Goal: Transaction & Acquisition: Subscribe to service/newsletter

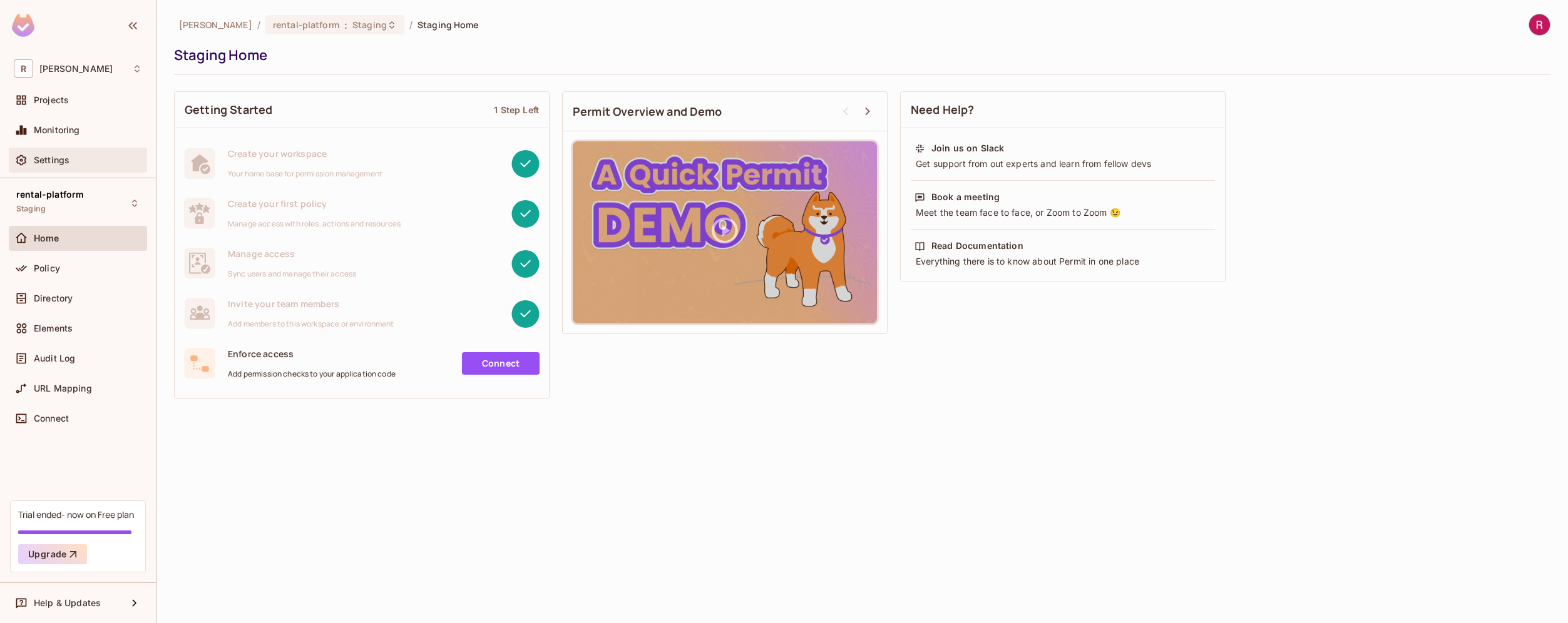
click at [85, 157] on div "Settings" at bounding box center [87, 160] width 108 height 10
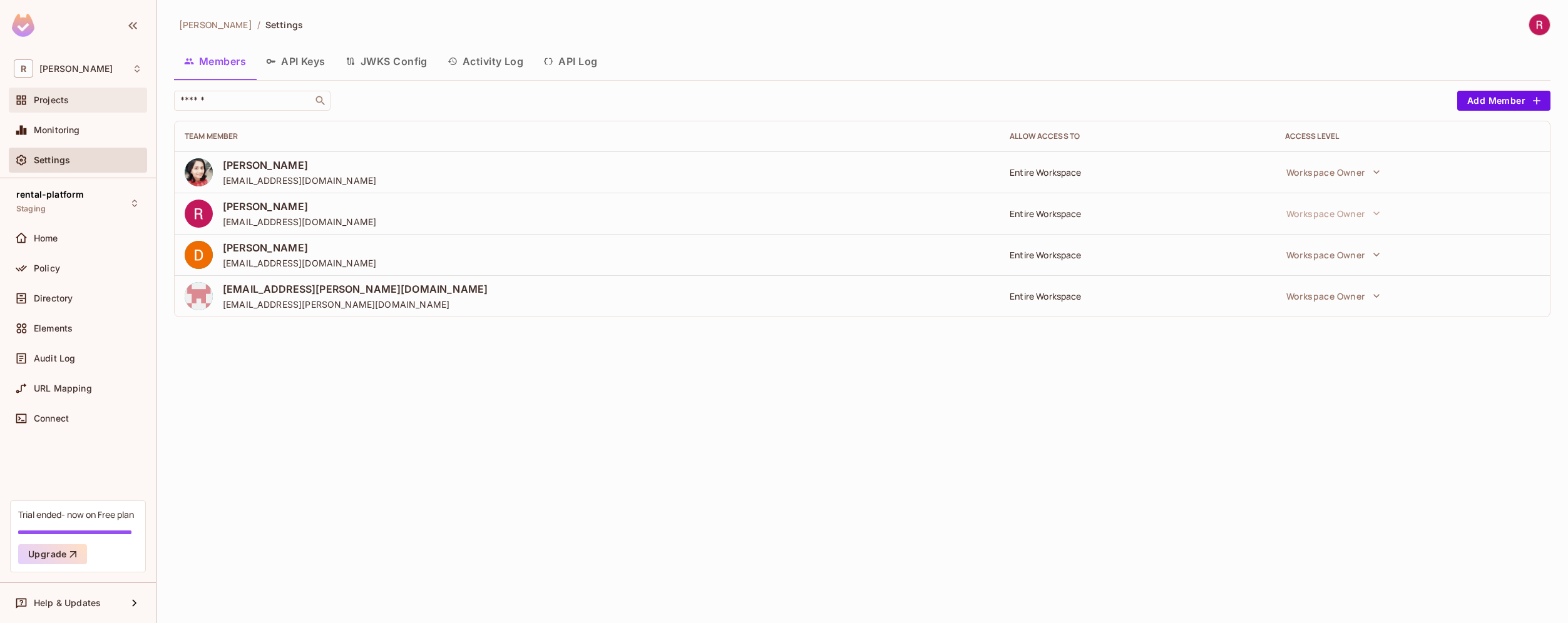
click at [69, 100] on div "Projects" at bounding box center [87, 100] width 108 height 10
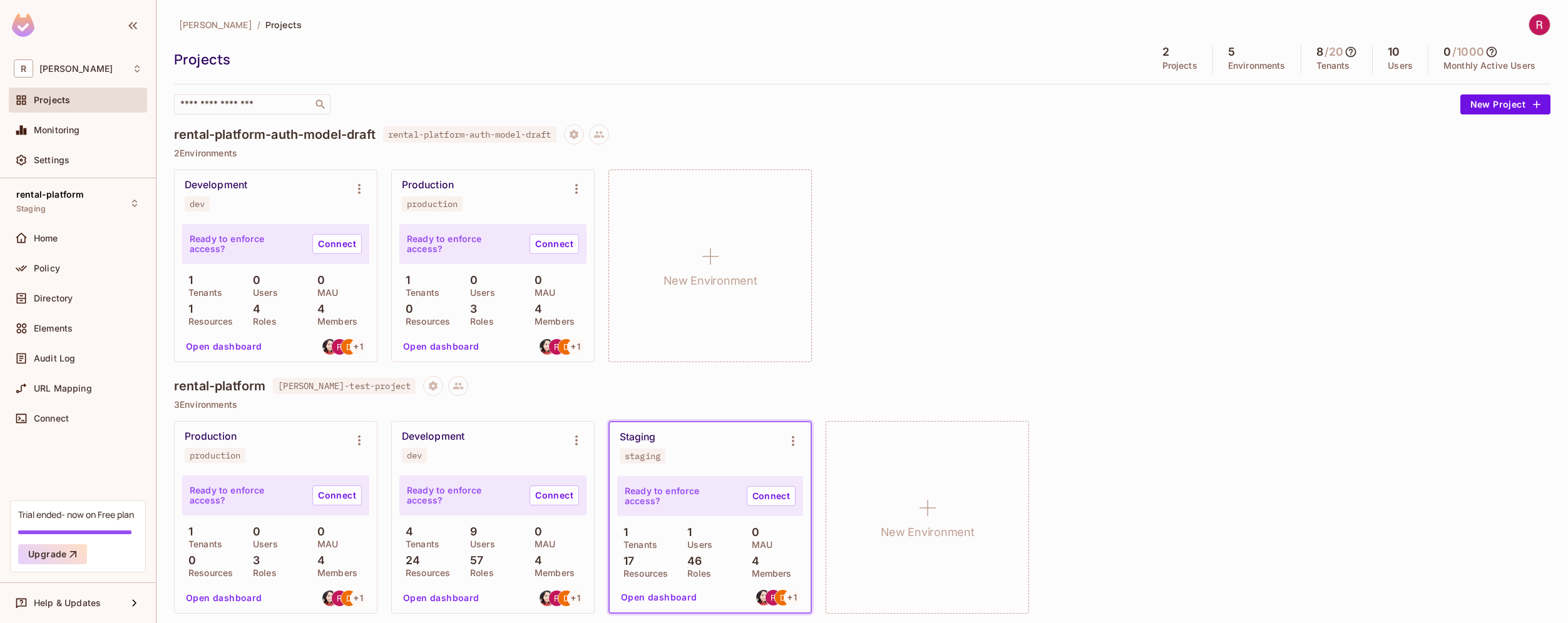
click at [187, 28] on span "roy-poc" at bounding box center [216, 24] width 74 height 12
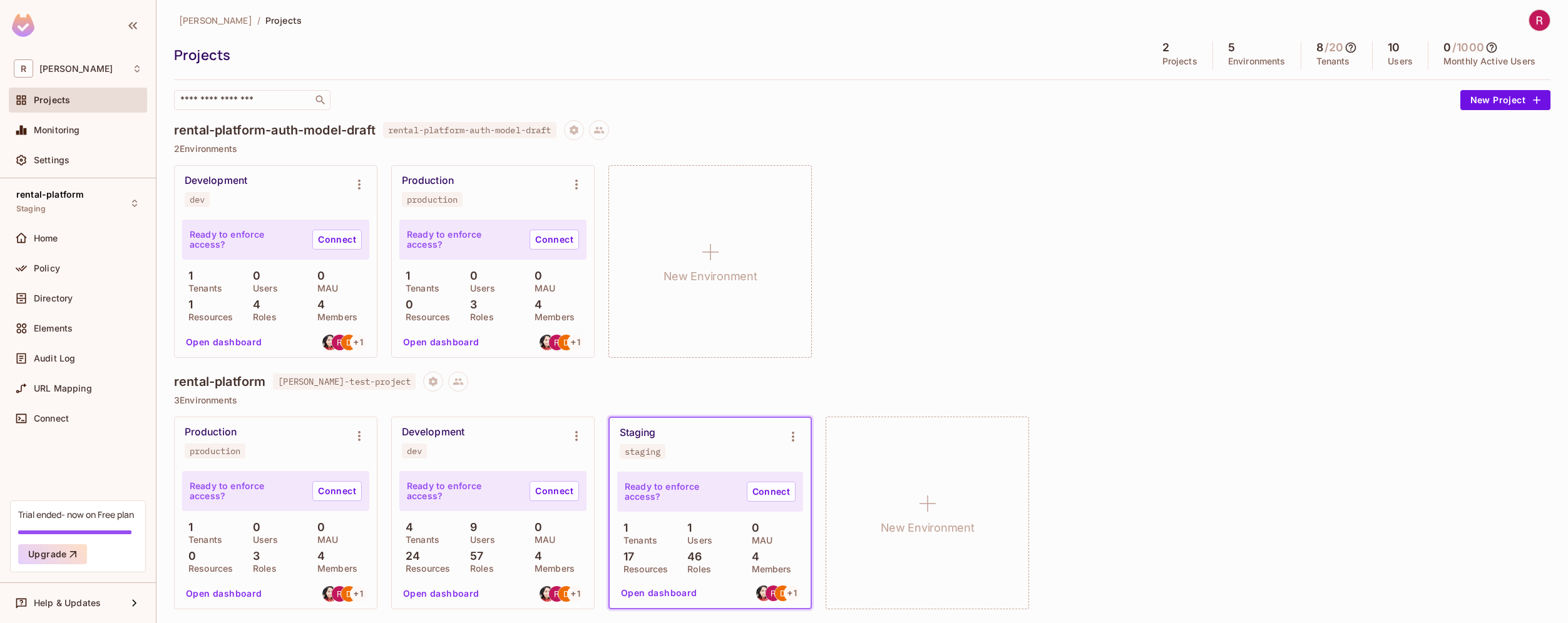
click at [1165, 62] on p "Projects" at bounding box center [1180, 61] width 35 height 10
click at [1222, 50] on div "5 Environments" at bounding box center [1256, 55] width 88 height 28
click at [1159, 68] on div "2 Projects" at bounding box center [1180, 55] width 66 height 28
click at [1152, 54] on div "2 Projects" at bounding box center [1180, 55] width 66 height 28
click at [90, 128] on div "Monitoring" at bounding box center [87, 130] width 108 height 10
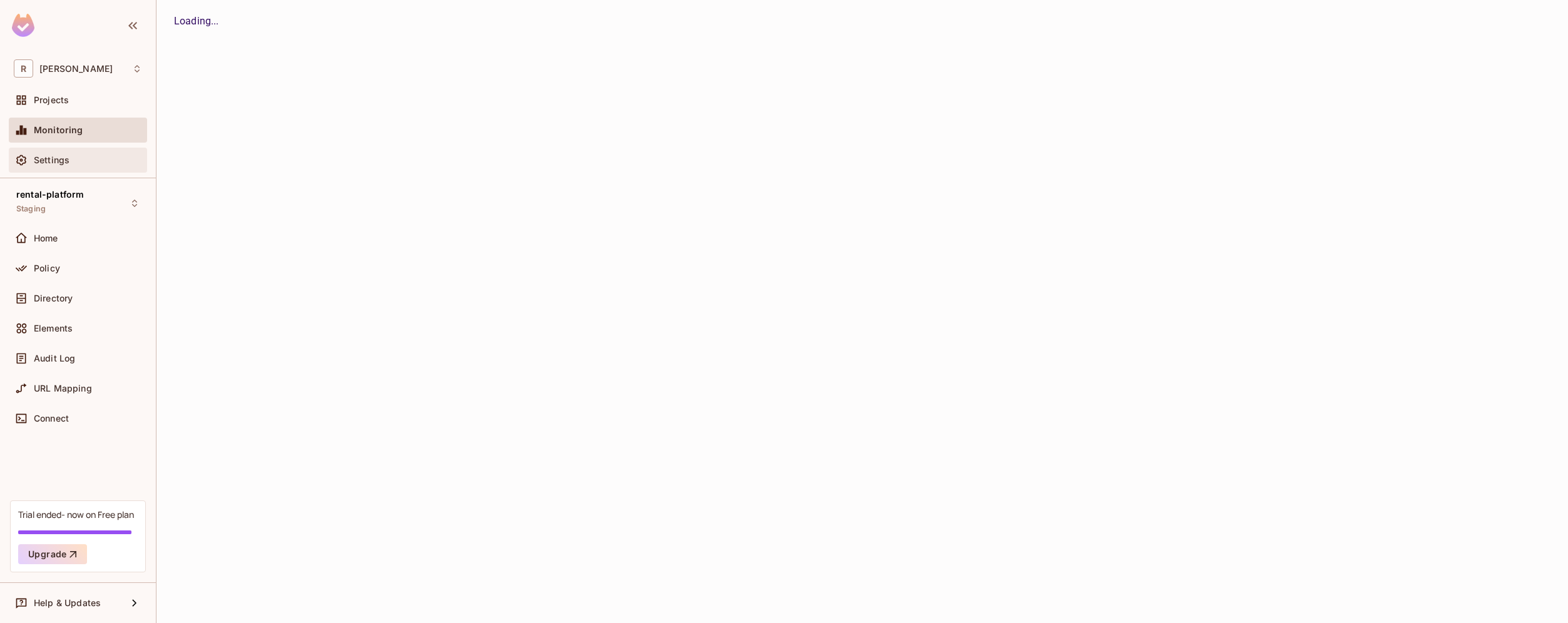
click at [82, 157] on div "Settings" at bounding box center [87, 160] width 108 height 10
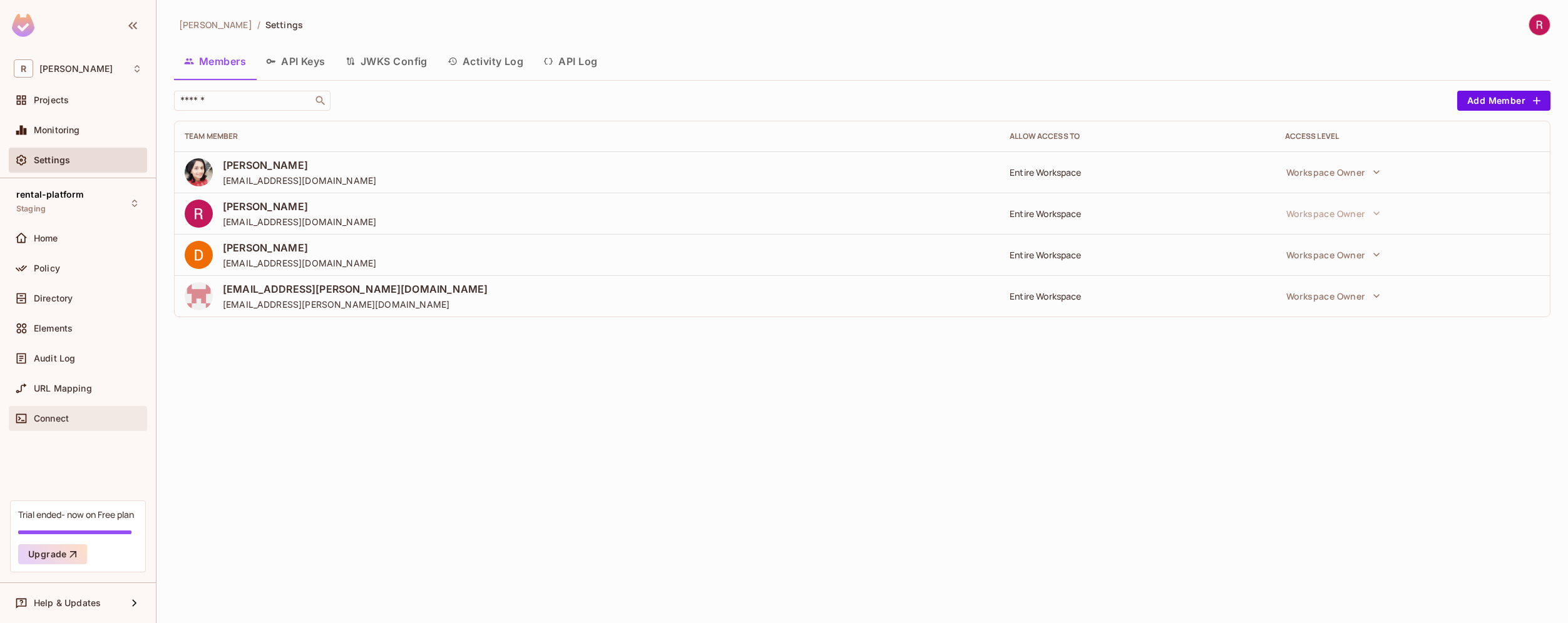
click at [110, 413] on div "Connect" at bounding box center [87, 418] width 108 height 10
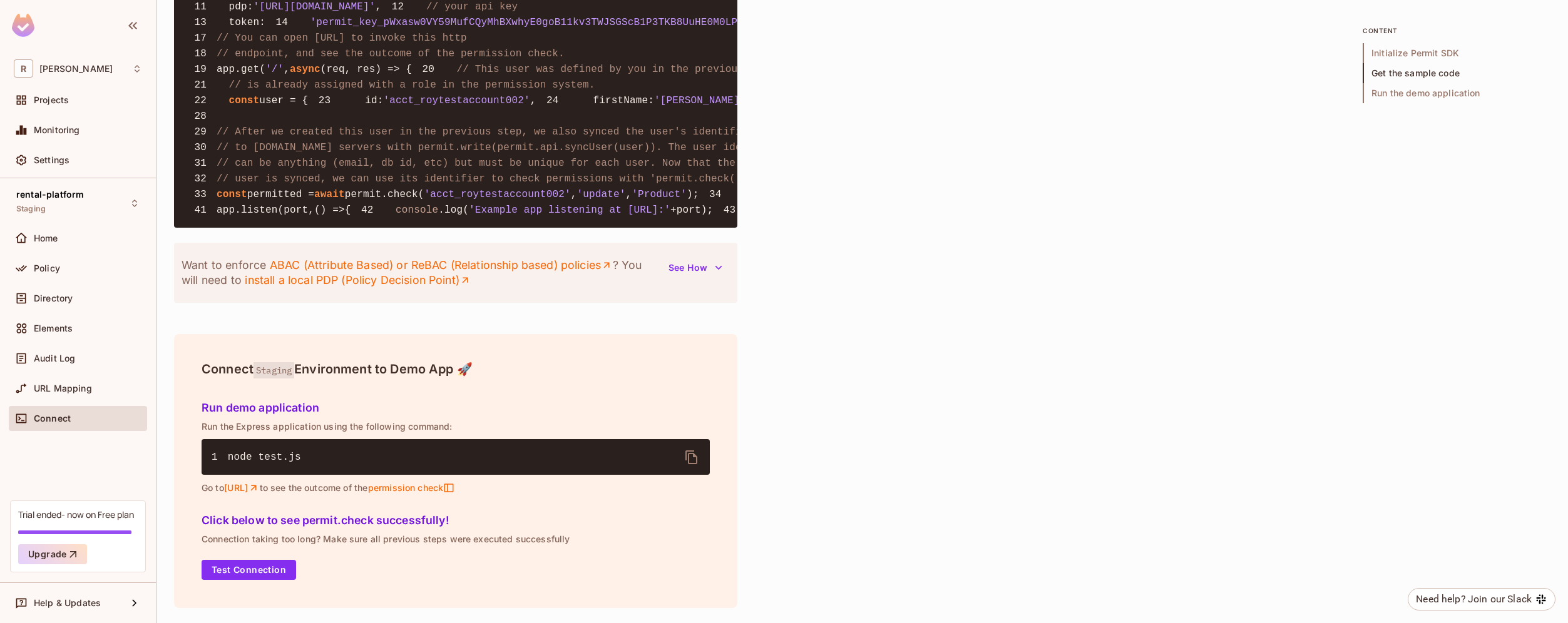
scroll to position [1445, 0]
click at [83, 558] on button "Upgrade" at bounding box center [53, 554] width 69 height 20
click at [130, 66] on div "R roy-poc" at bounding box center [77, 69] width 128 height 18
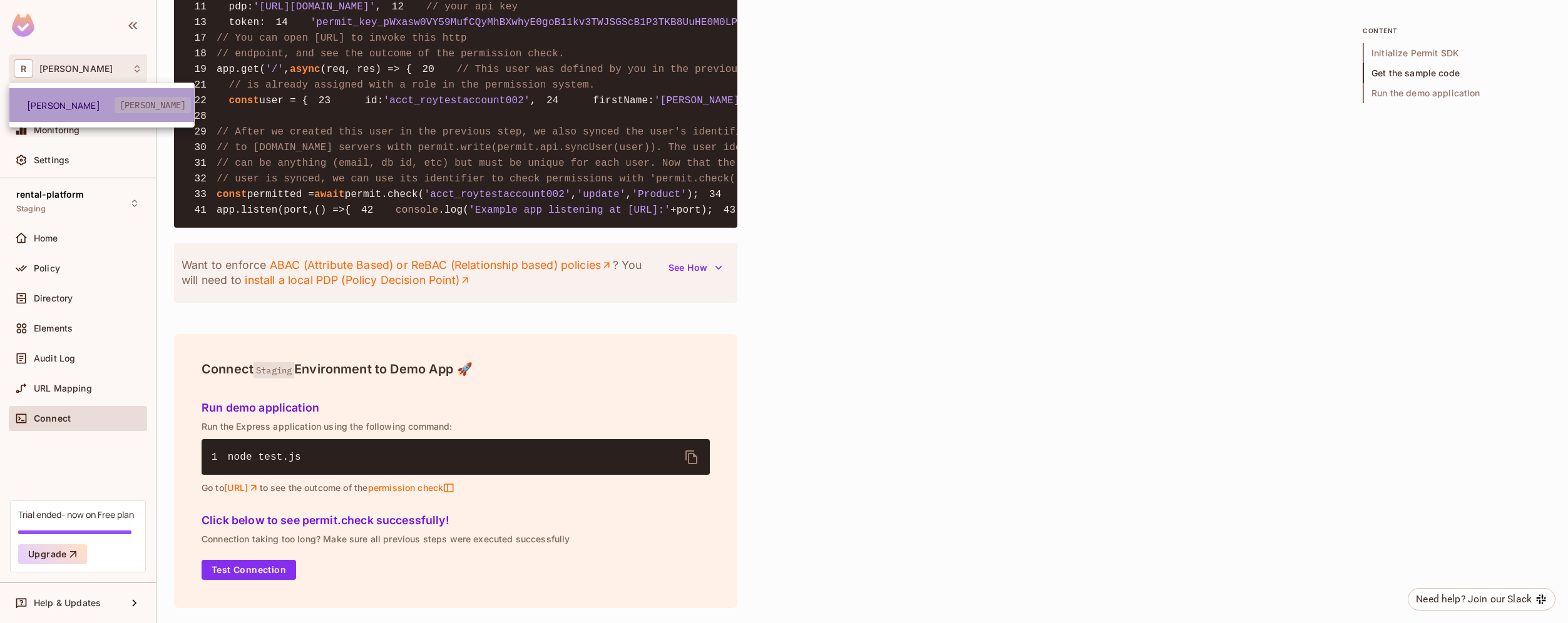
click at [141, 107] on span "roy-poc" at bounding box center [152, 105] width 76 height 16
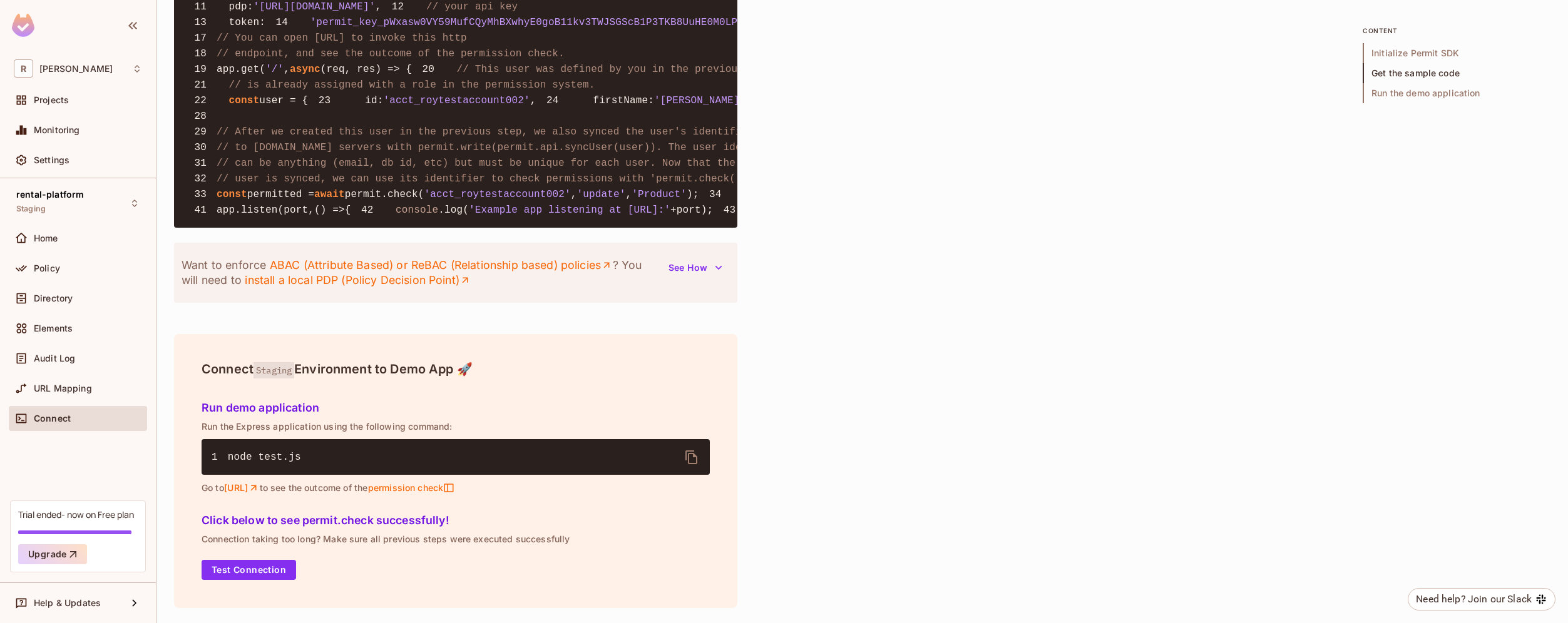
scroll to position [1090, 0]
click at [83, 362] on div "Audit Log" at bounding box center [87, 359] width 108 height 10
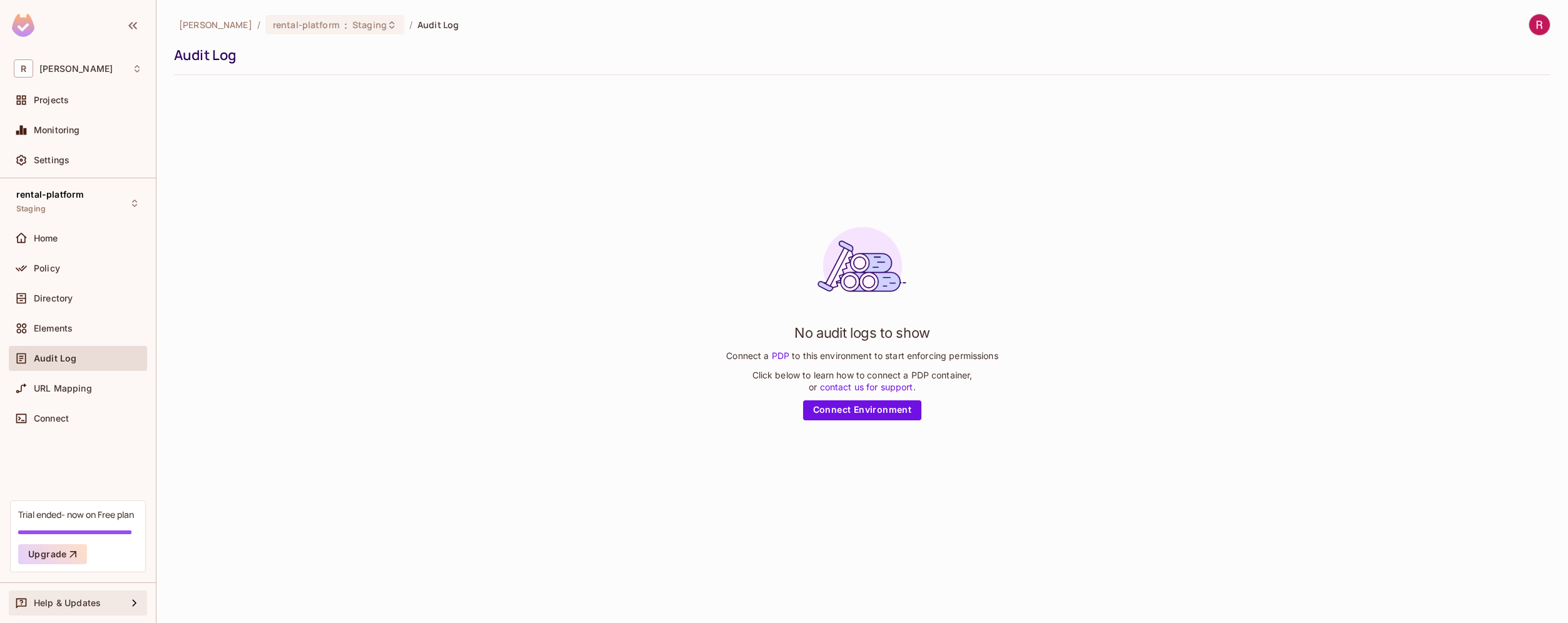
click at [100, 611] on div "Help & Updates" at bounding box center [77, 603] width 138 height 25
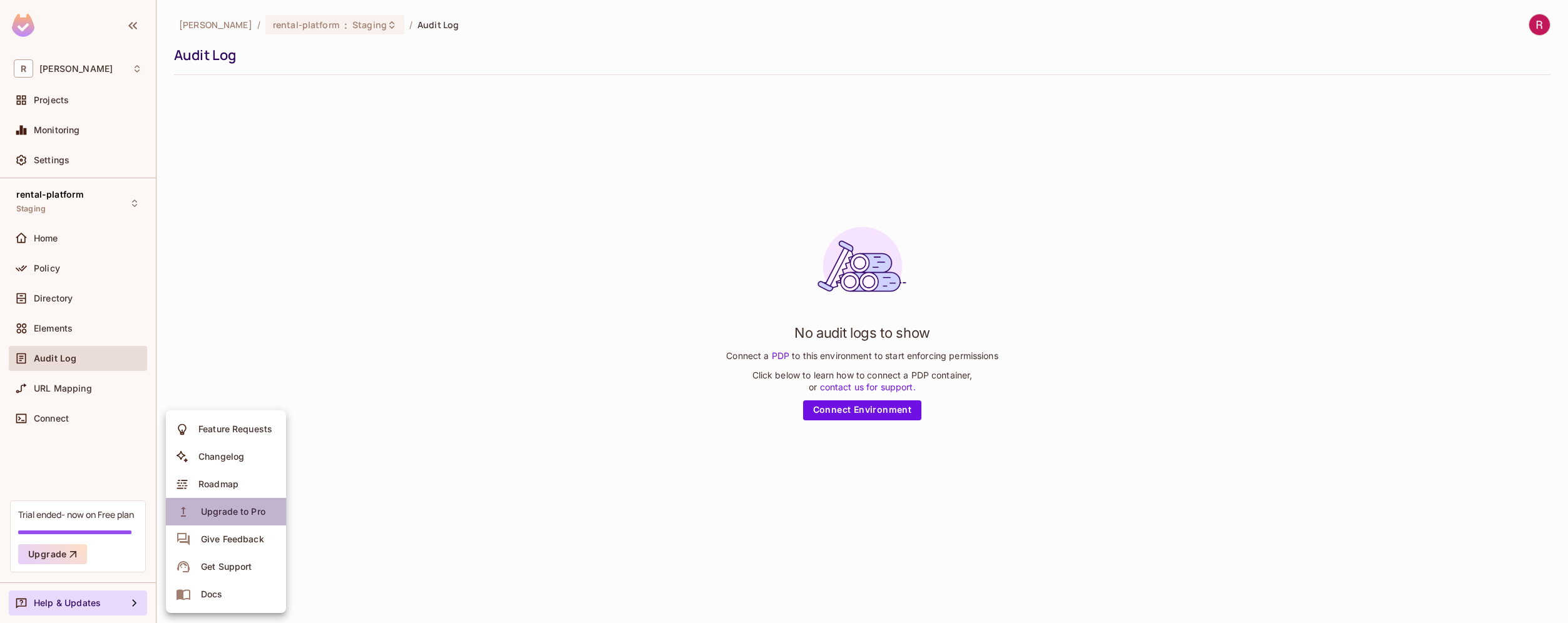
click at [283, 503] on li "Upgrade to Pro" at bounding box center [226, 511] width 120 height 28
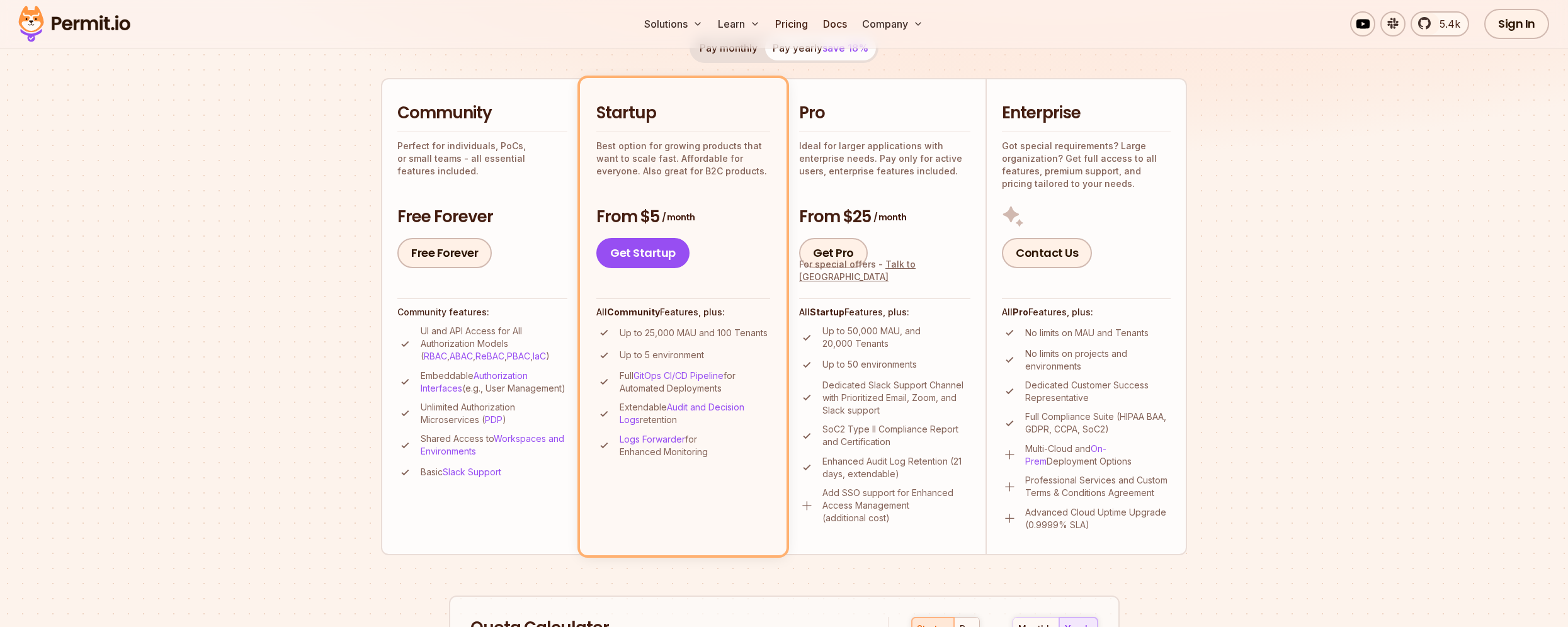
scroll to position [146, 0]
